Goal: Check status: Check status

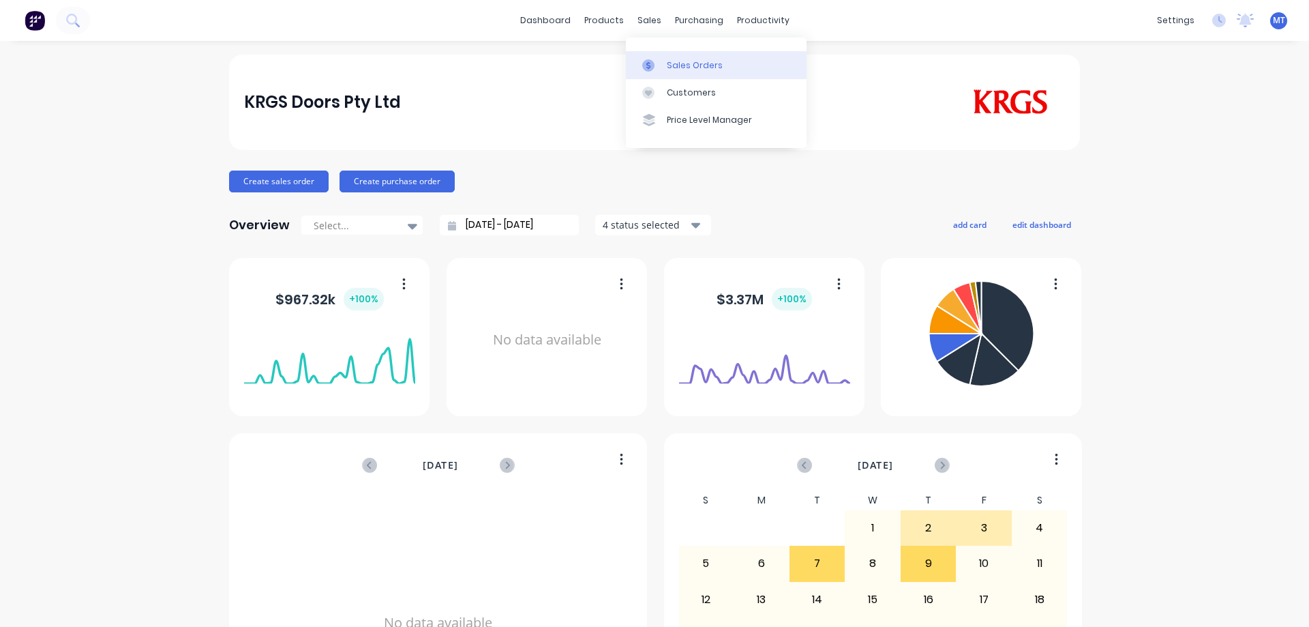
click at [648, 57] on link "Sales Orders" at bounding box center [716, 64] width 181 height 27
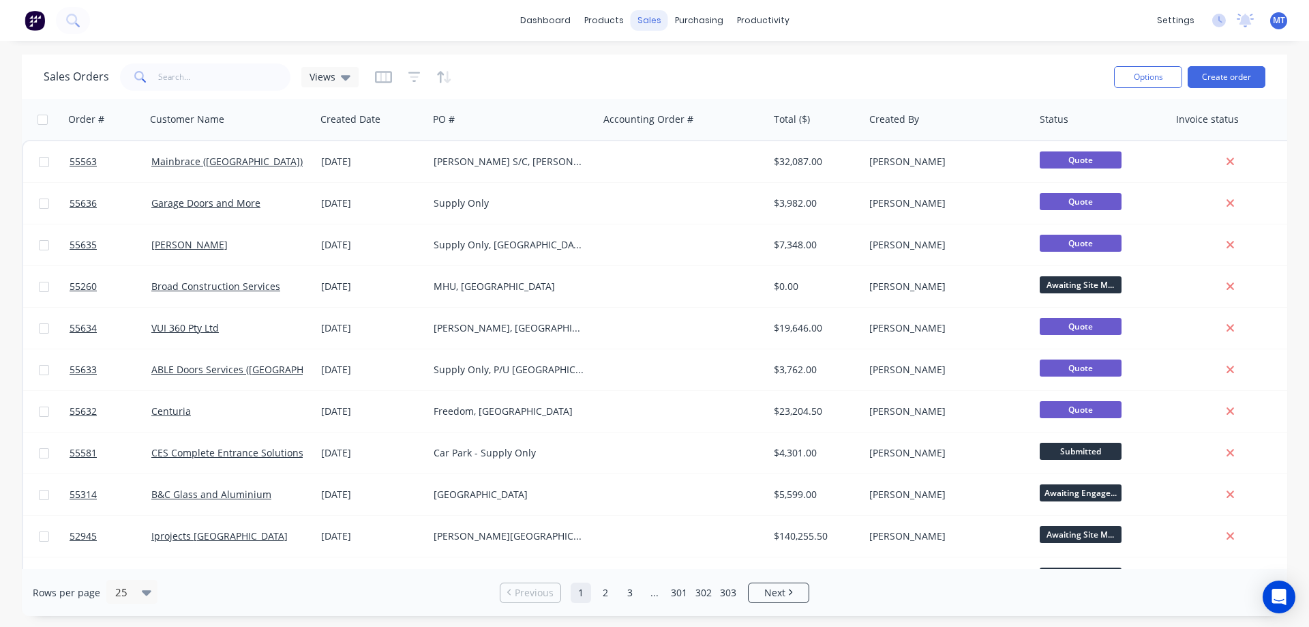
click at [647, 19] on div "sales" at bounding box center [649, 20] width 37 height 20
click at [491, 29] on div "dashboard products sales purchasing productivity dashboard products Product Cat…" at bounding box center [654, 20] width 1309 height 41
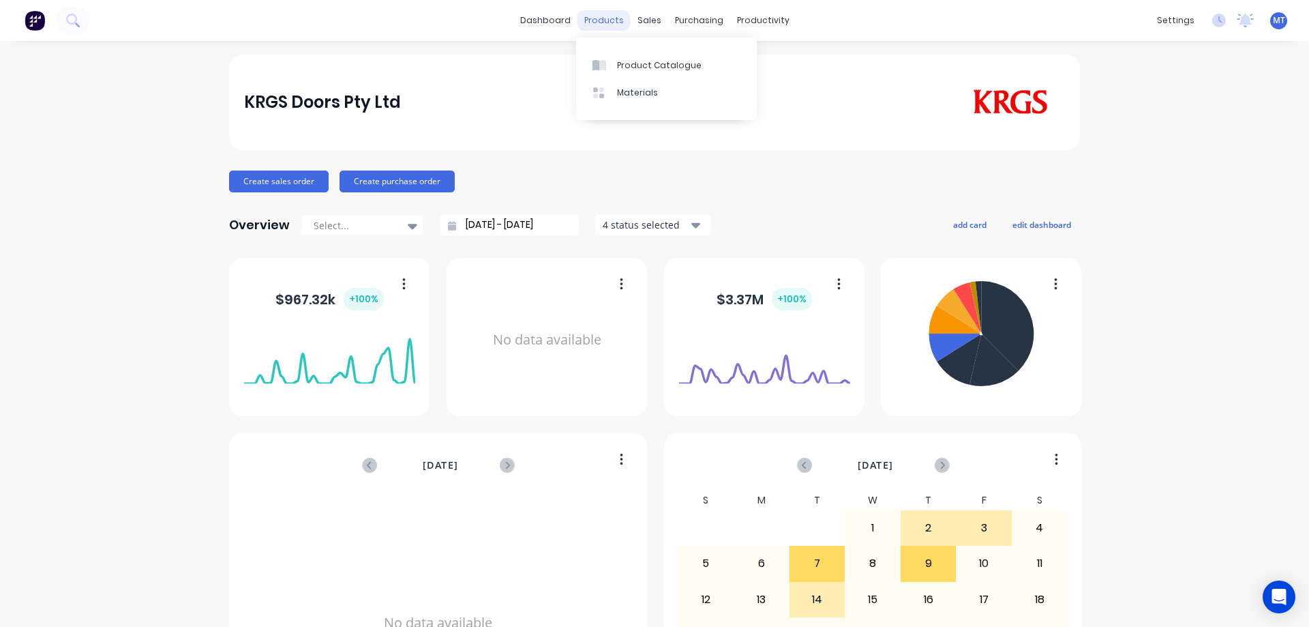
click at [622, 15] on div "products" at bounding box center [603, 20] width 53 height 20
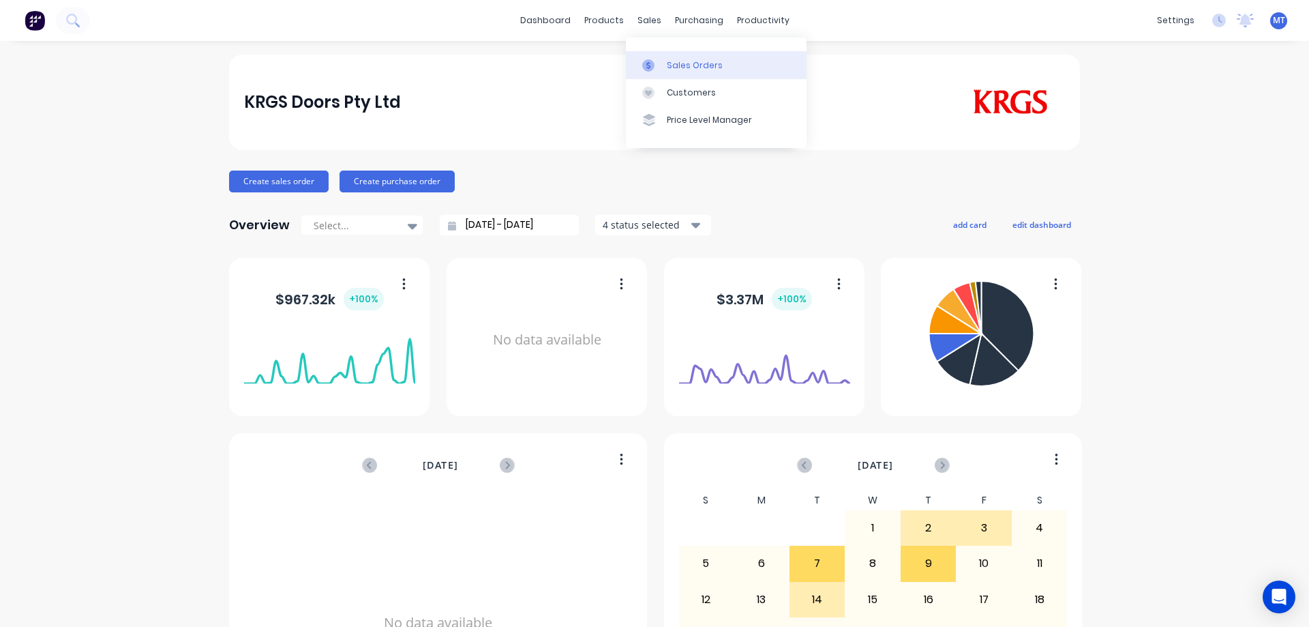
click at [669, 72] on link "Sales Orders" at bounding box center [716, 64] width 181 height 27
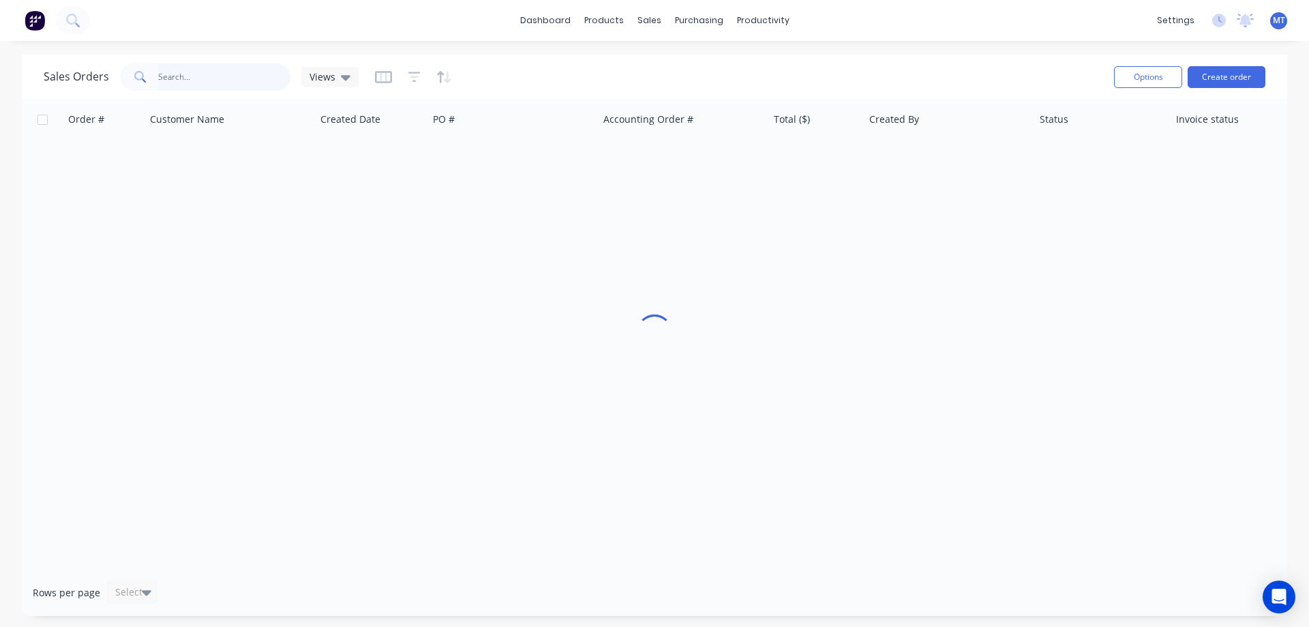
click at [198, 76] on input "text" at bounding box center [224, 76] width 133 height 27
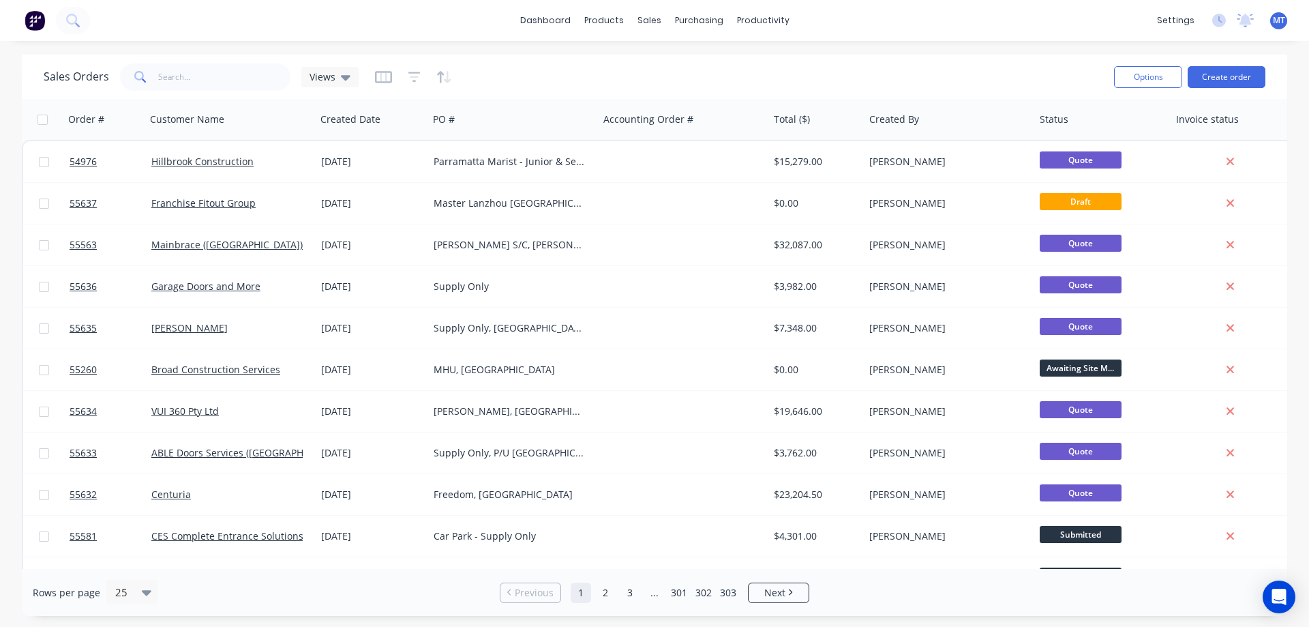
click at [510, 31] on div "dashboard products sales purchasing productivity dashboard products Product Cat…" at bounding box center [654, 20] width 1309 height 41
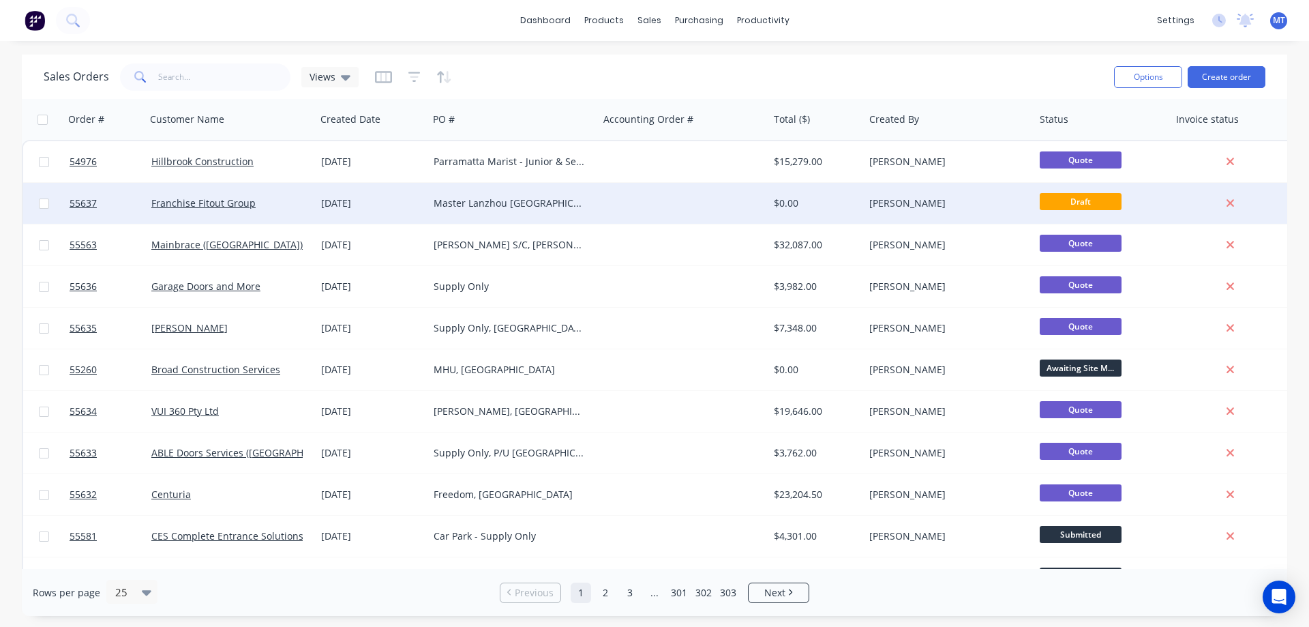
click at [588, 213] on div "Master Lanzhou Lanzhou" at bounding box center [513, 203] width 170 height 41
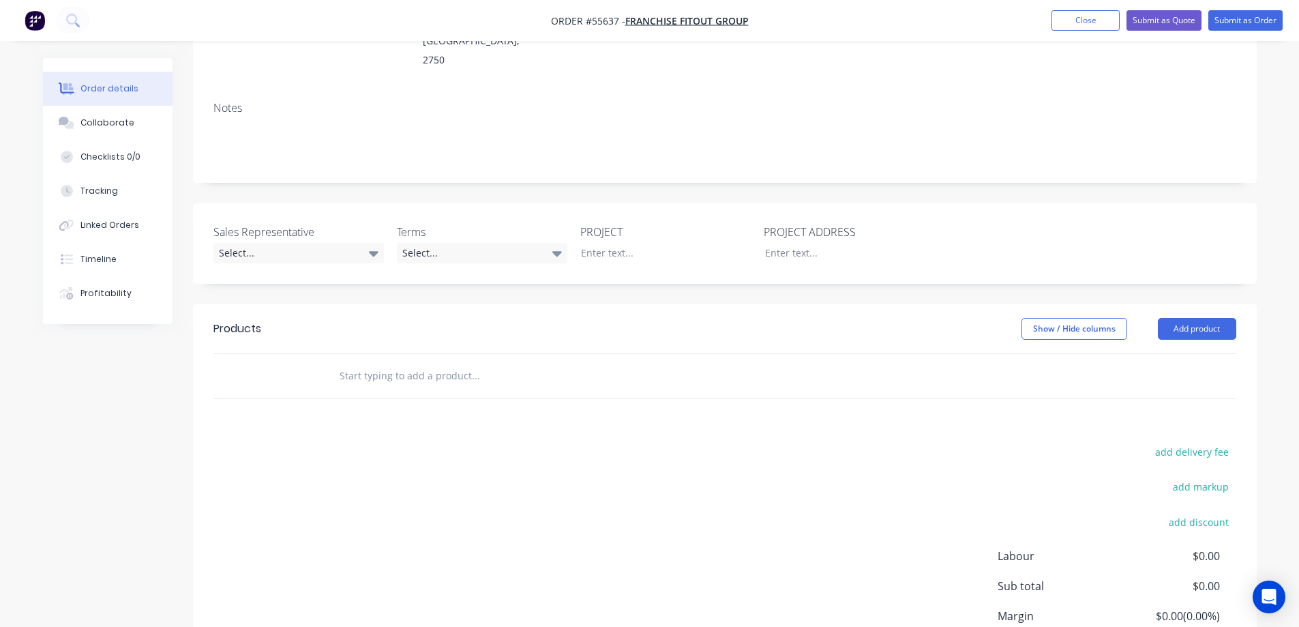
scroll to position [273, 0]
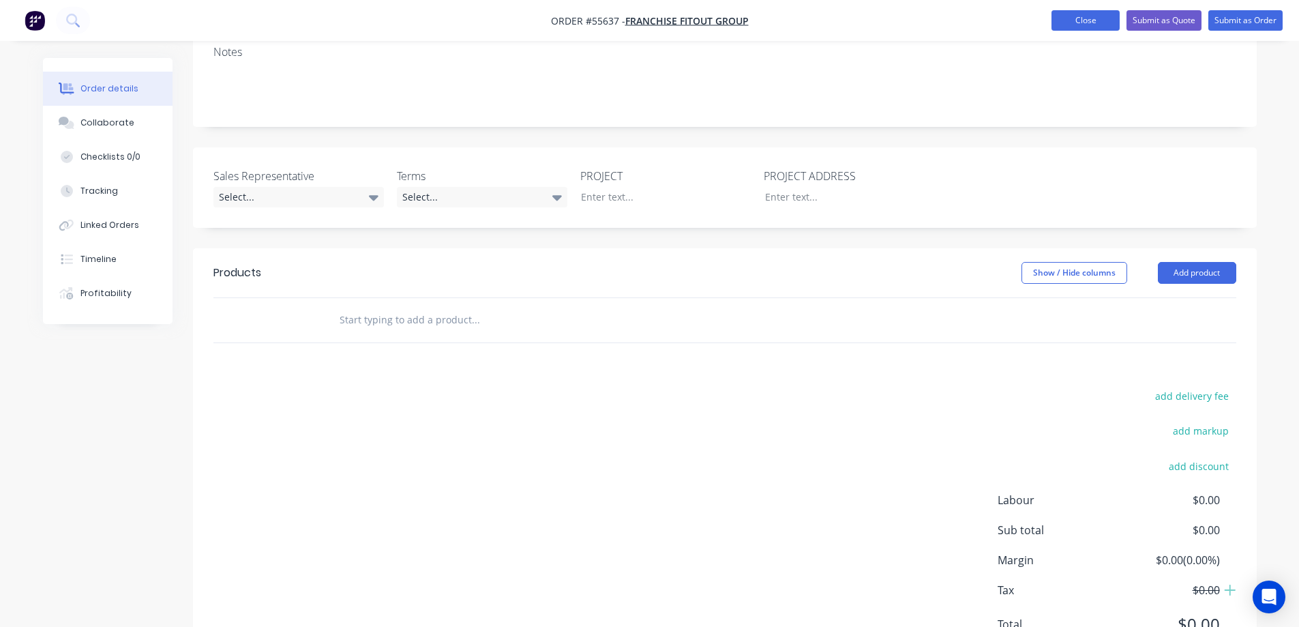
click at [1073, 14] on button "Close" at bounding box center [1085, 20] width 68 height 20
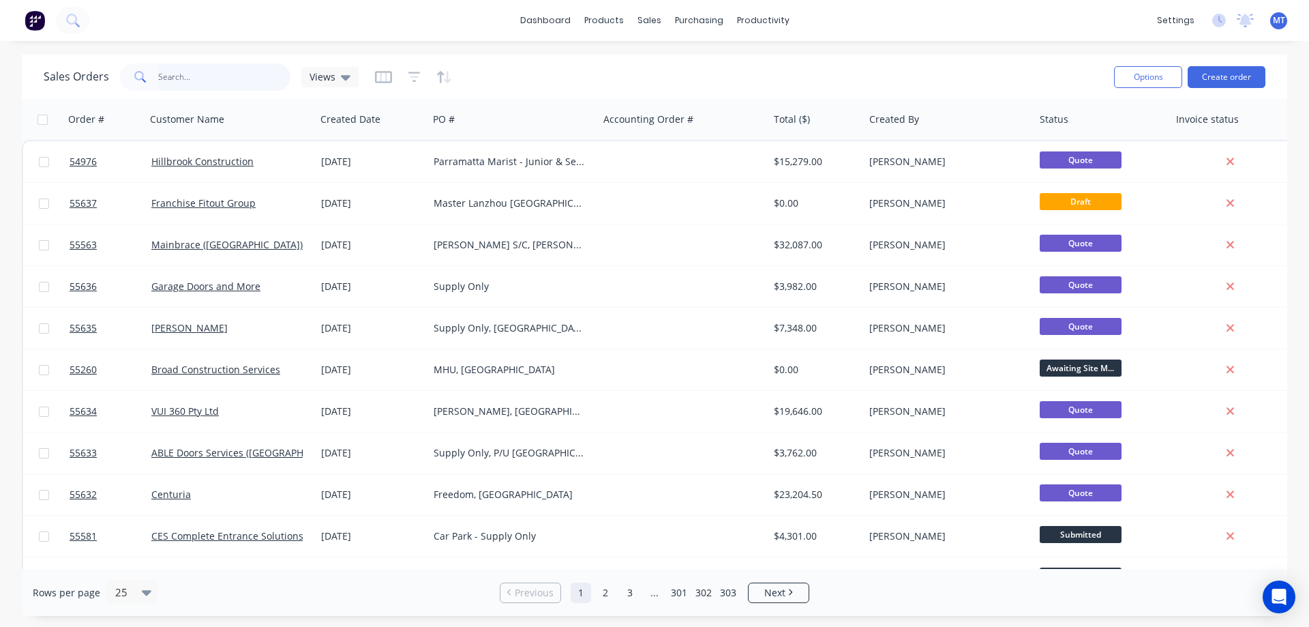
click at [207, 81] on input "text" at bounding box center [224, 76] width 133 height 27
type input "FRANCHISE"
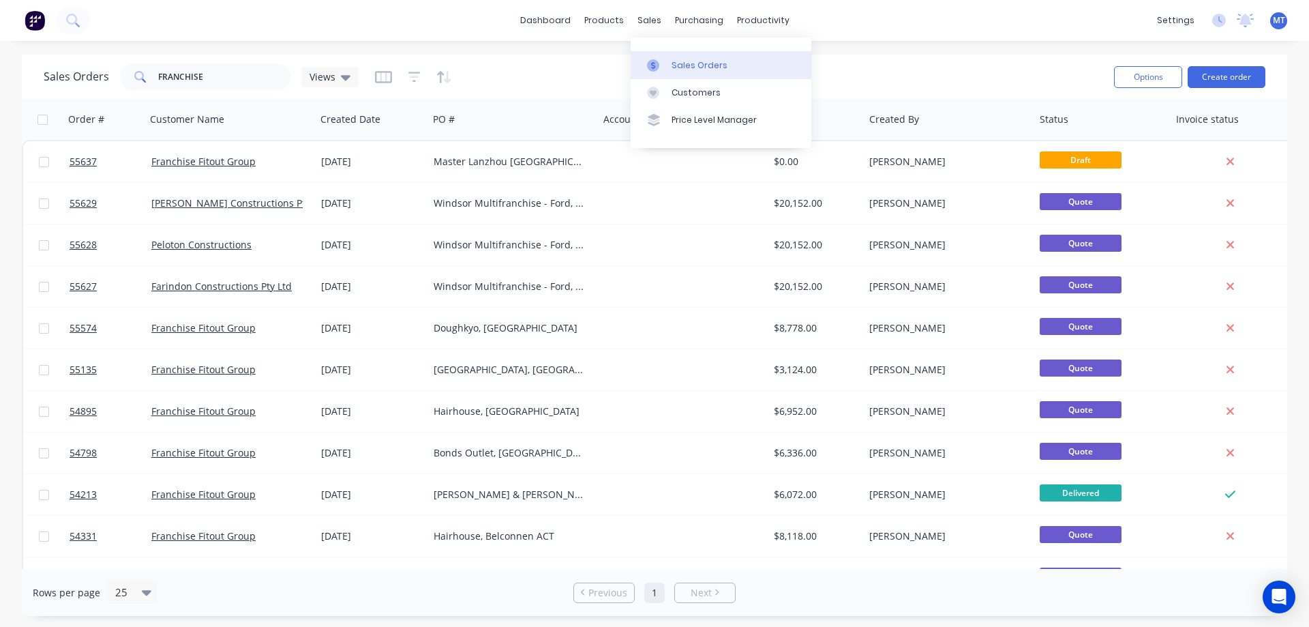
click at [659, 64] on icon at bounding box center [653, 65] width 12 height 12
click at [248, 76] on input "FRANCHISE" at bounding box center [224, 76] width 133 height 27
